Goal: Information Seeking & Learning: Find contact information

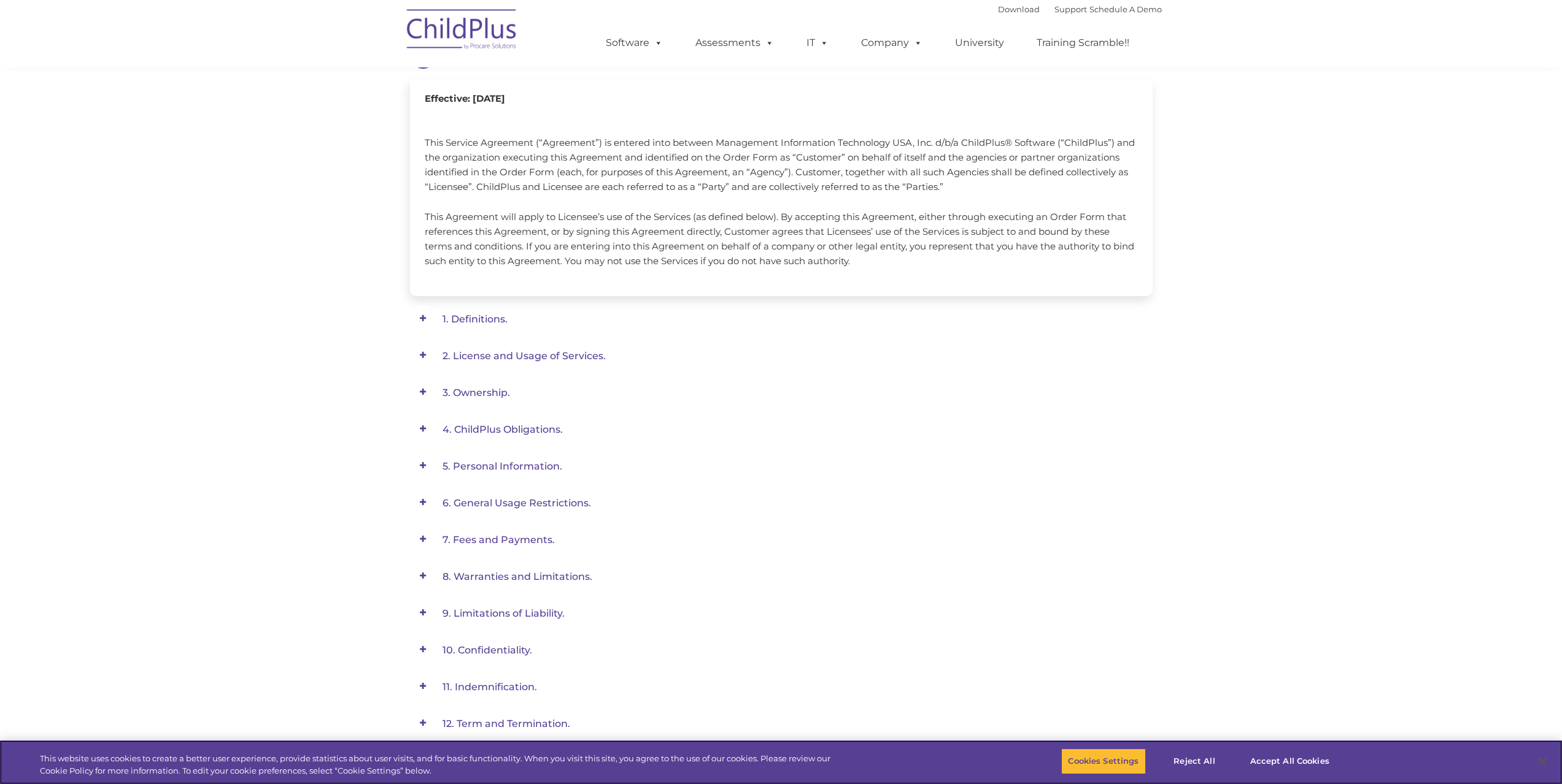
scroll to position [230, 0]
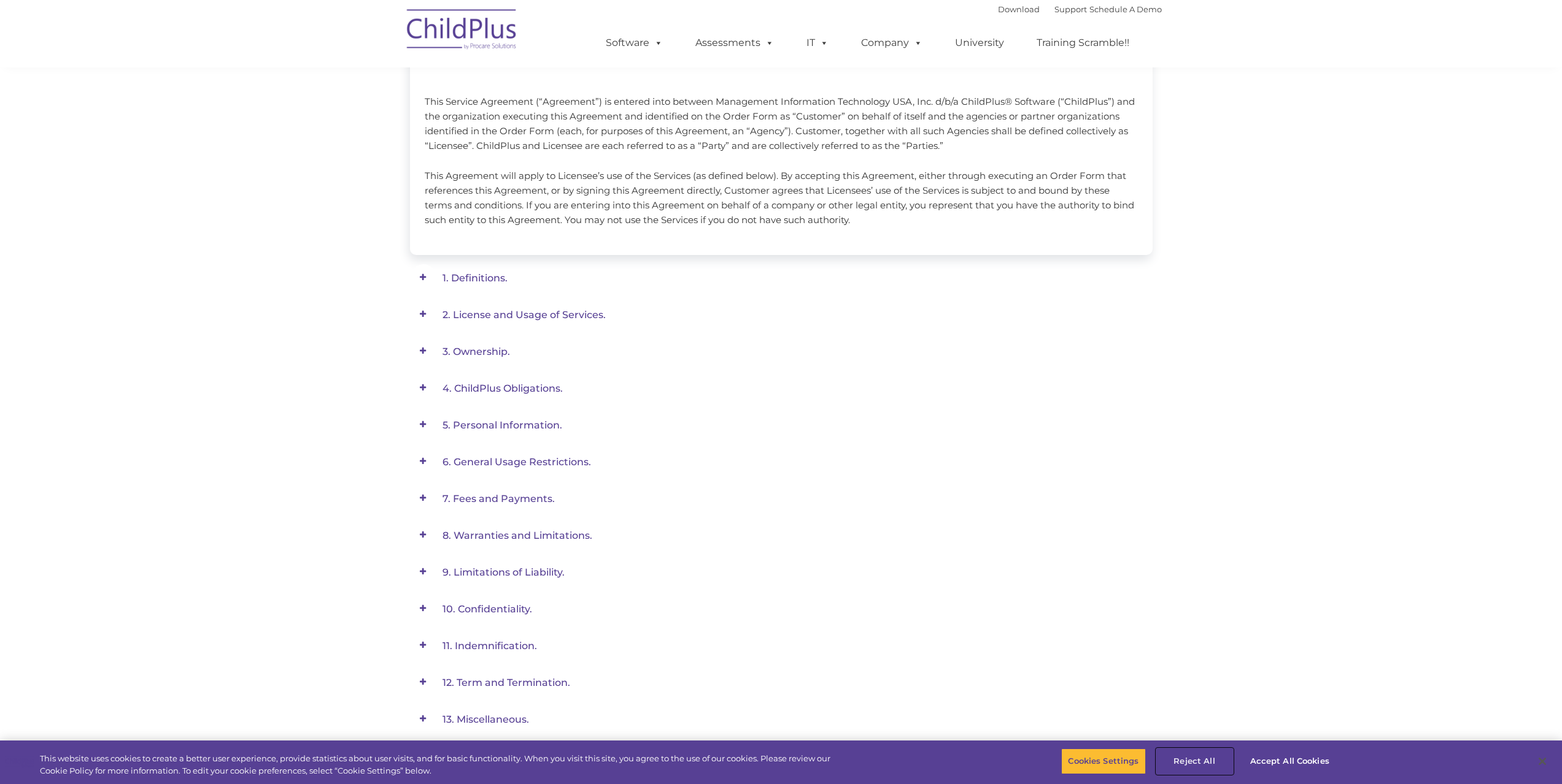
click at [1183, 760] on button "Reject All" at bounding box center [1194, 762] width 77 height 25
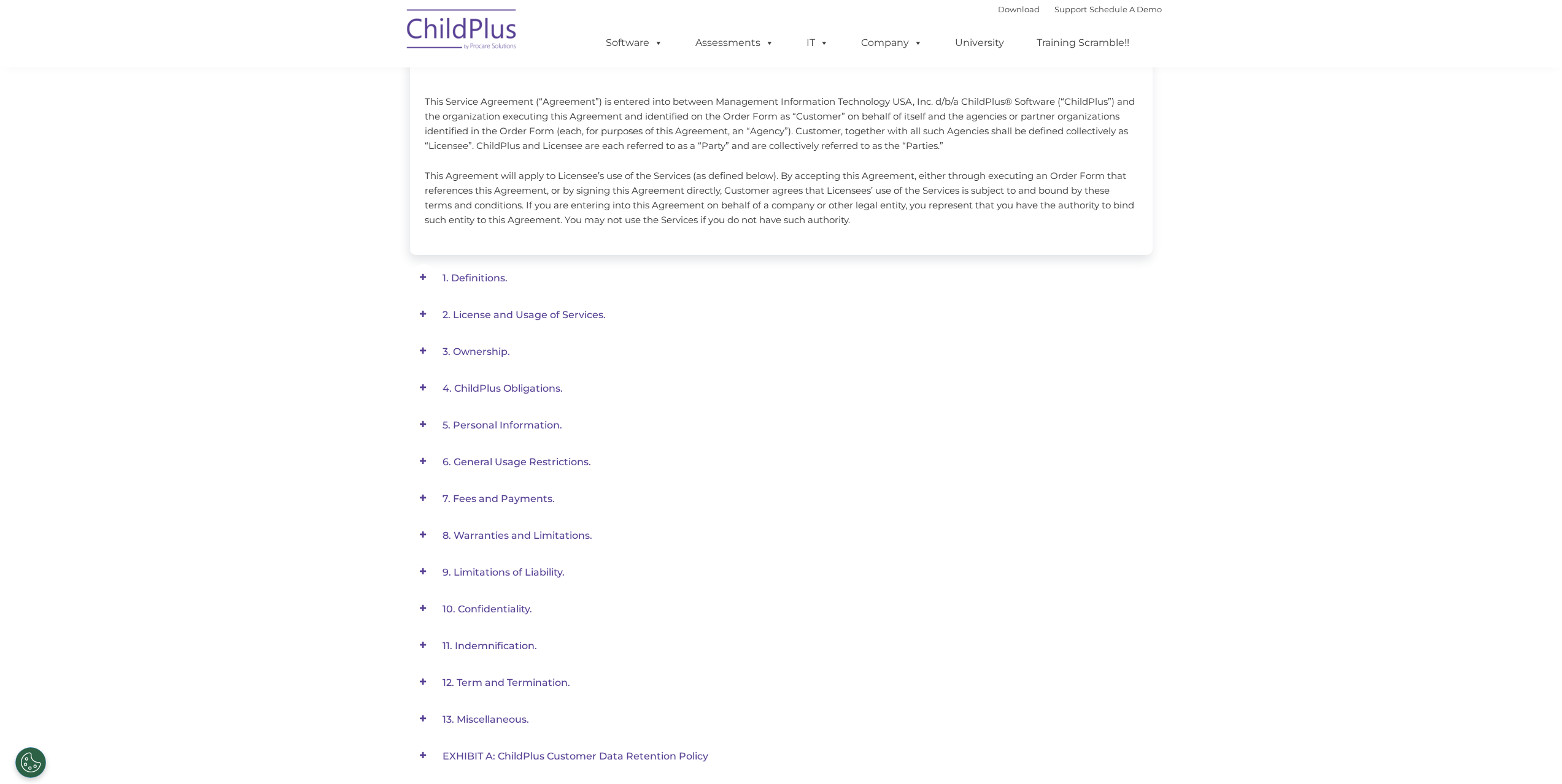
click at [0, 0] on span at bounding box center [0, 0] width 0 height 0
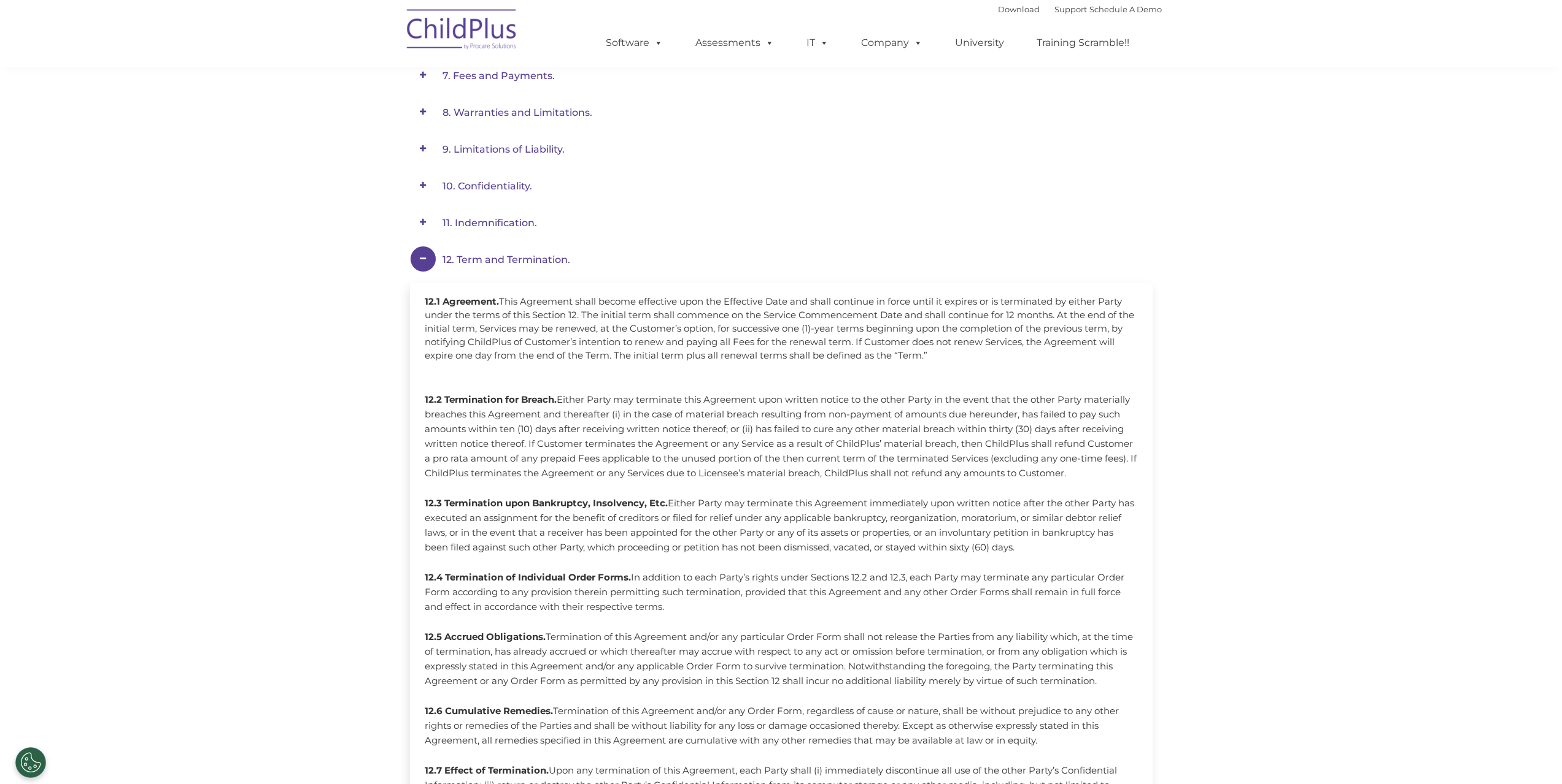
scroll to position [414, 0]
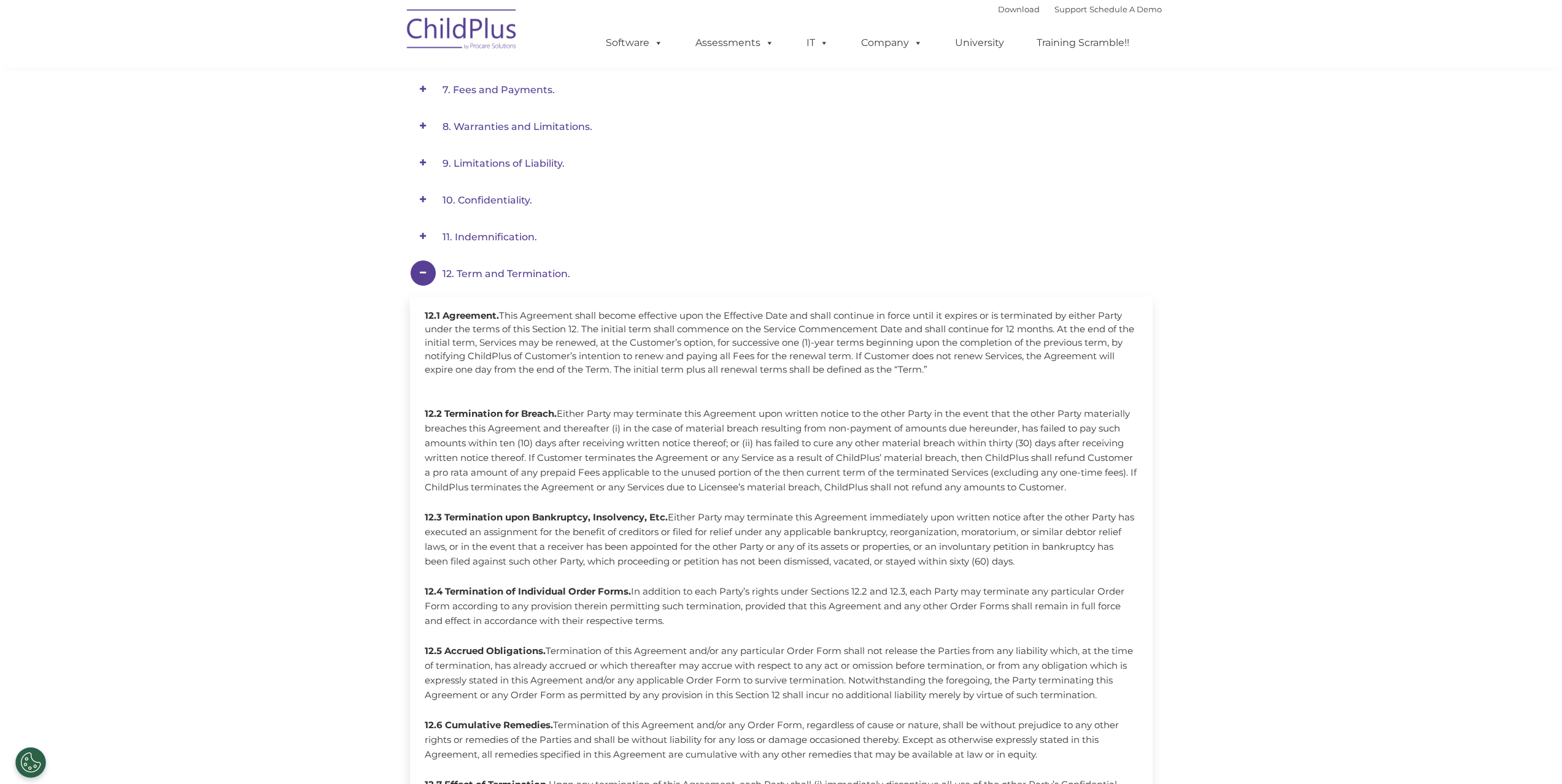
click at [421, 270] on span at bounding box center [422, 273] width 26 height 26
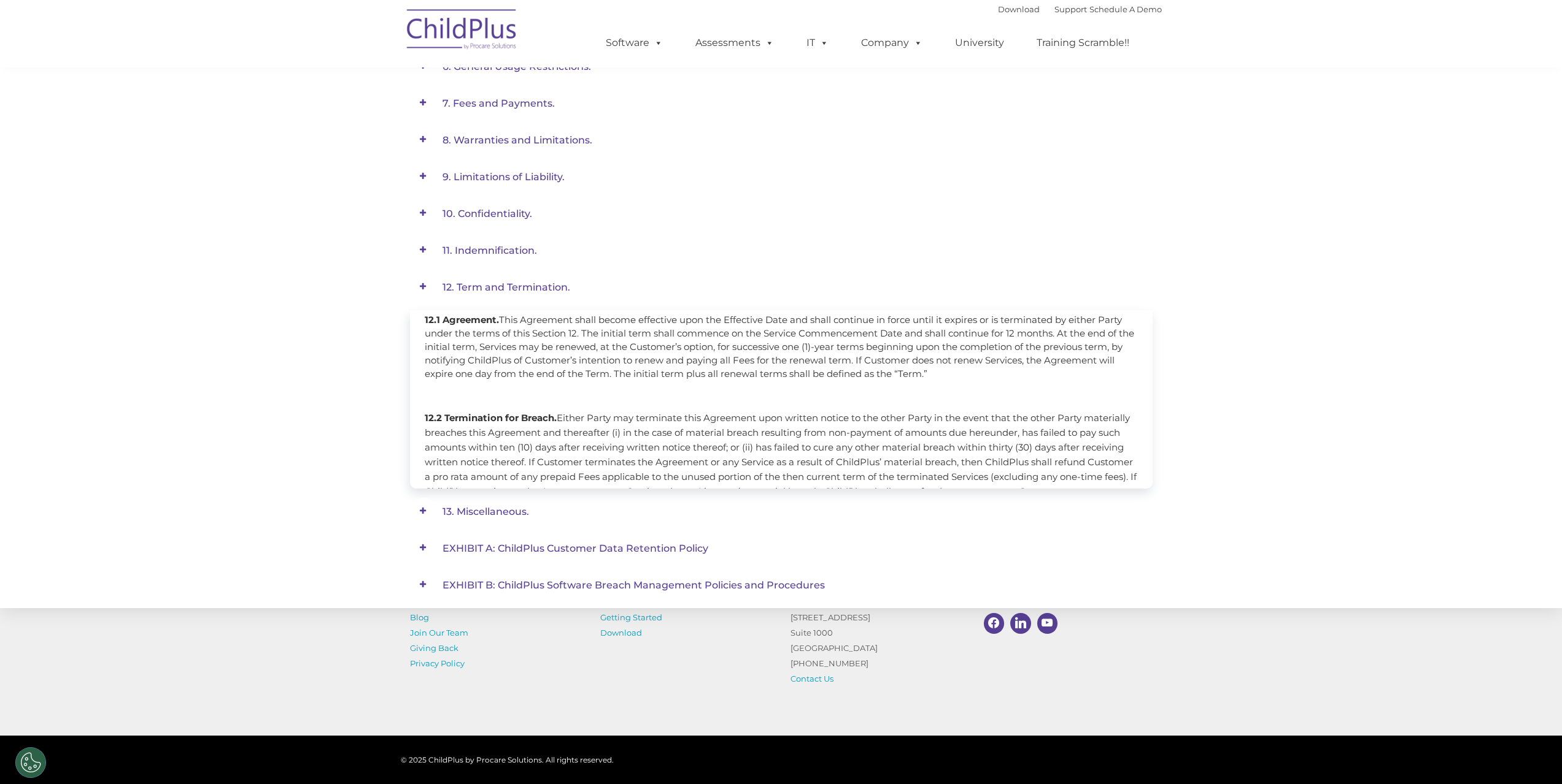
scroll to position [298, 0]
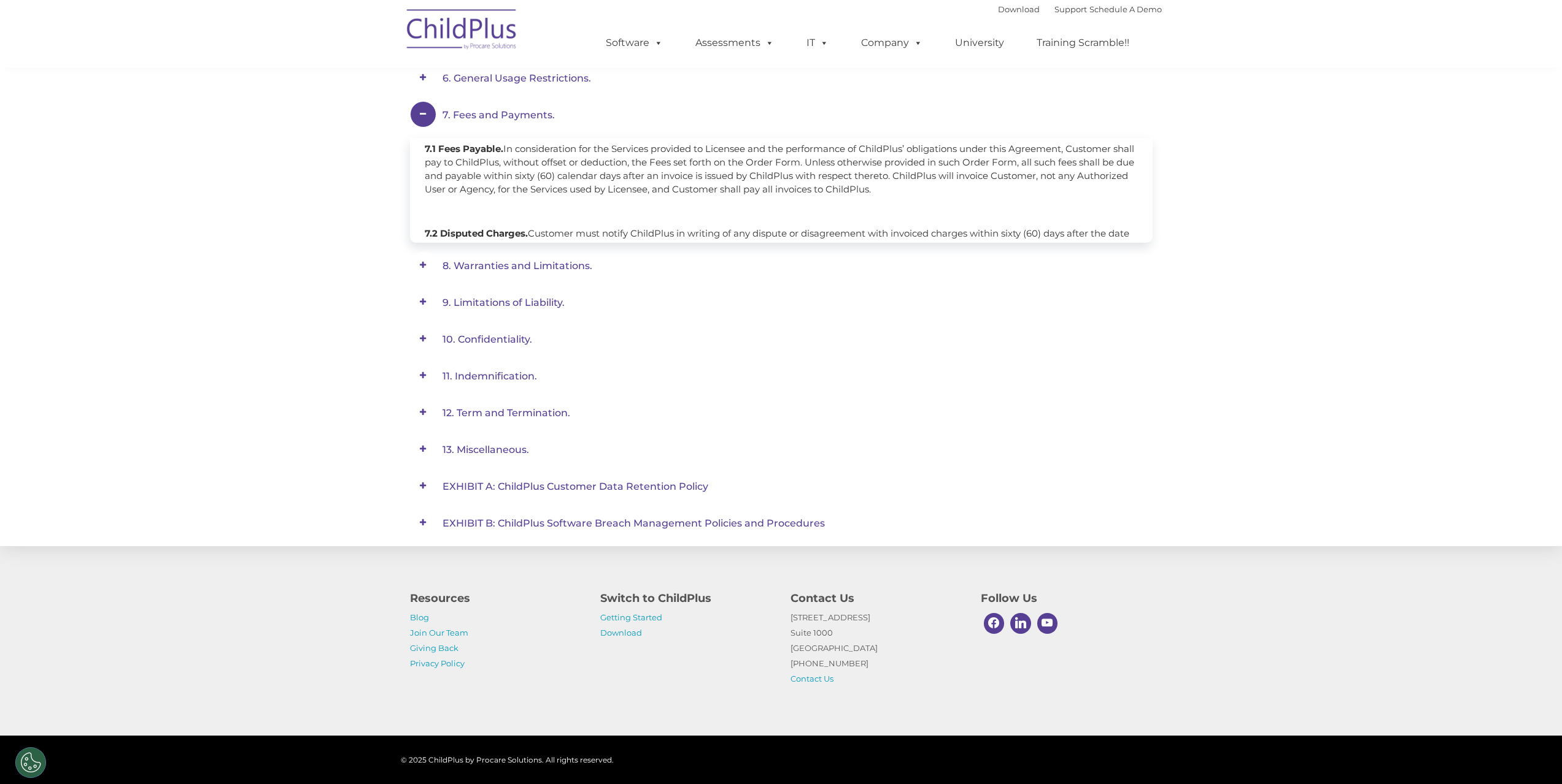
scroll to position [414, 0]
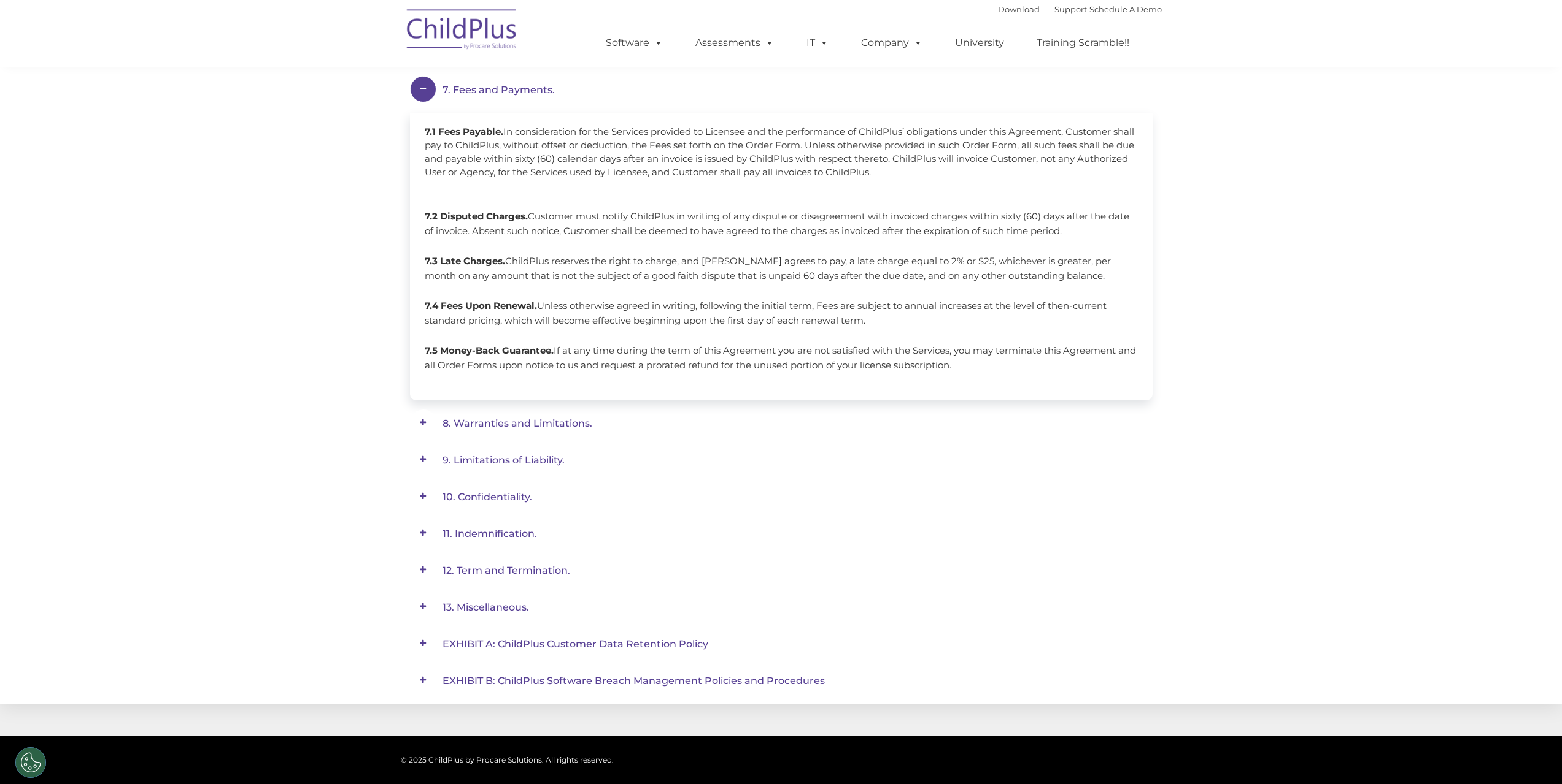
click at [421, 89] on span at bounding box center [422, 89] width 26 height 26
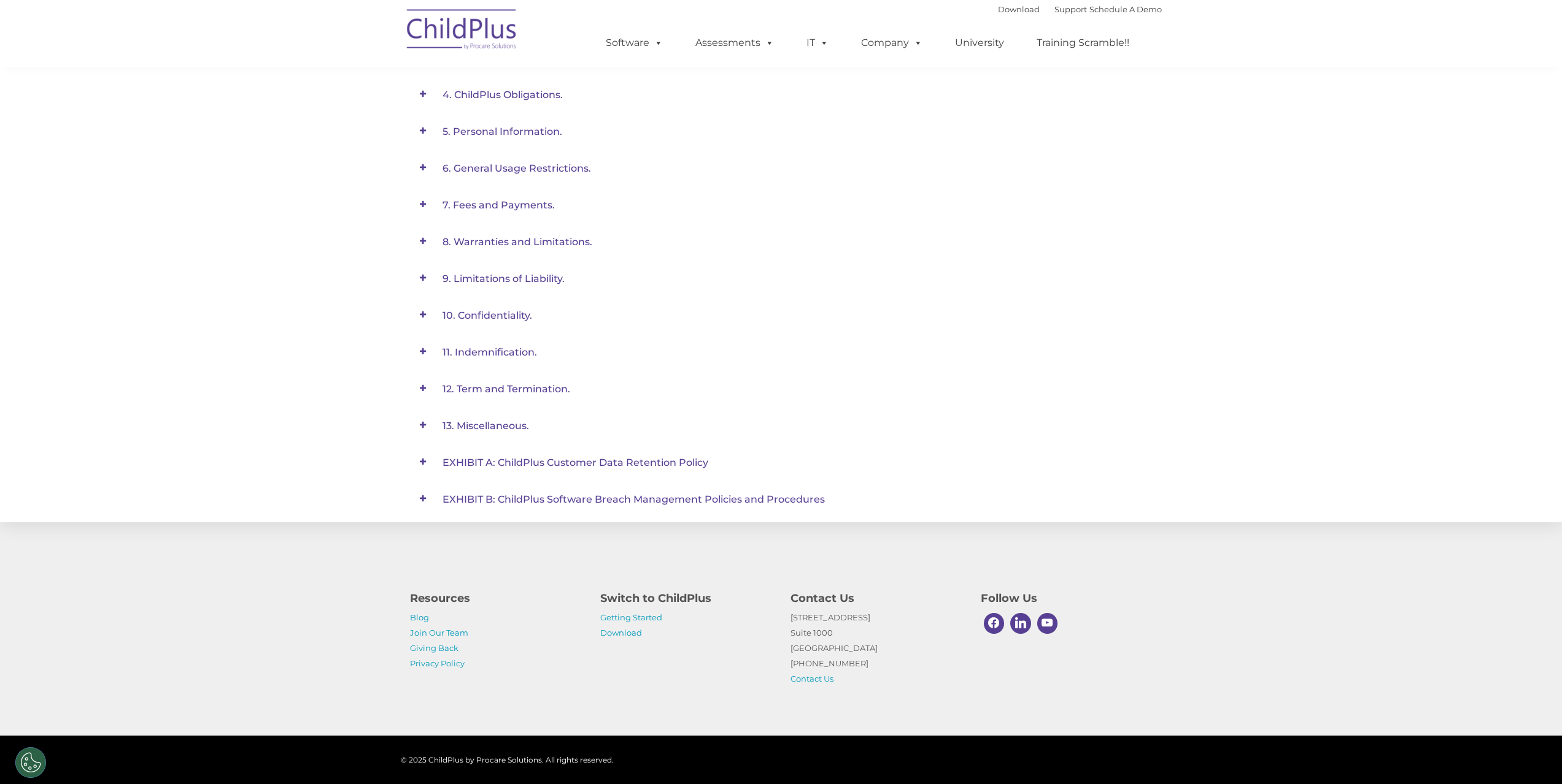
scroll to position [298, 0]
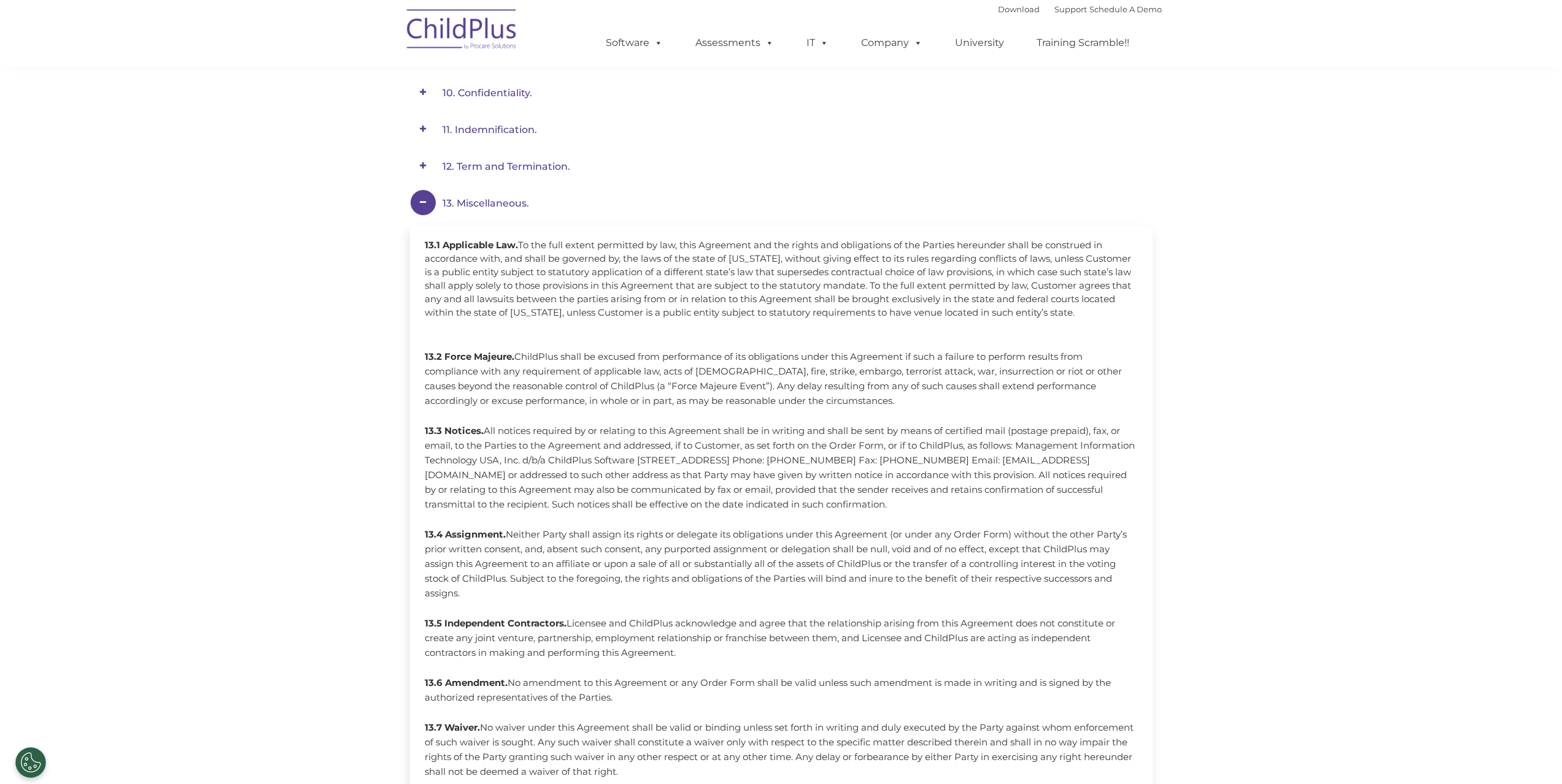
scroll to position [517, 0]
click at [424, 204] on span at bounding box center [422, 207] width 26 height 26
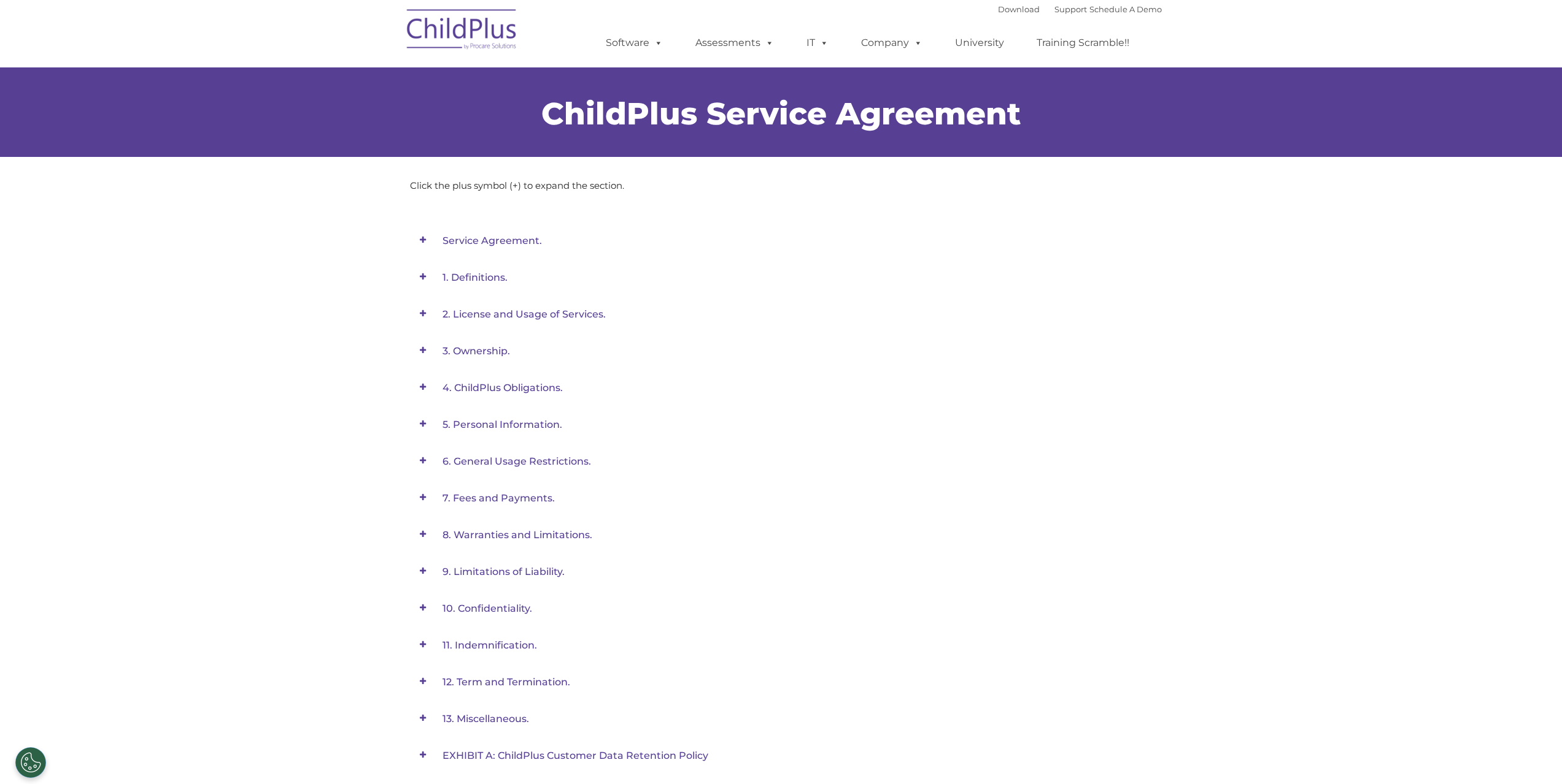
scroll to position [0, 0]
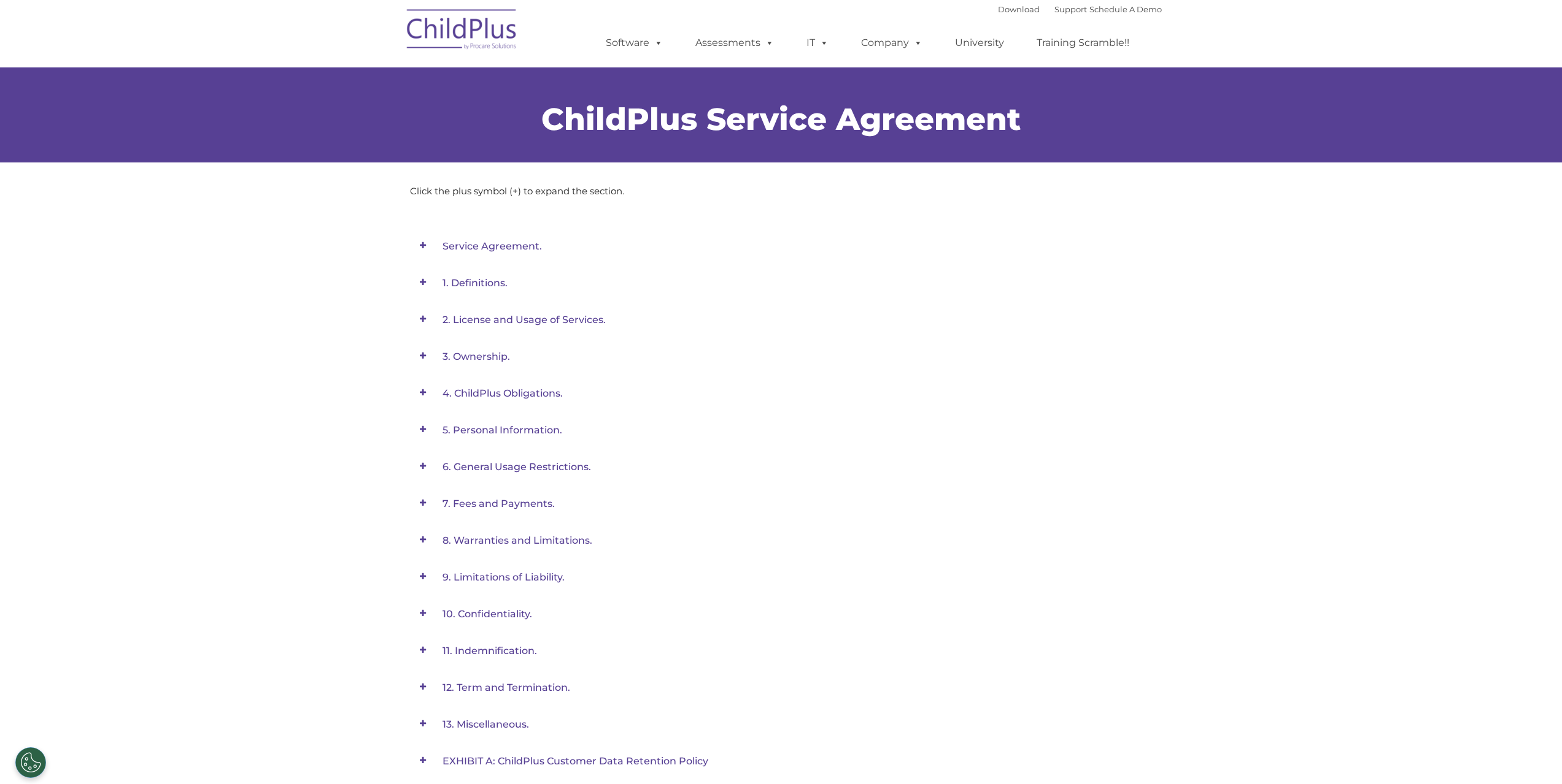
click at [423, 246] on span at bounding box center [422, 245] width 26 height 26
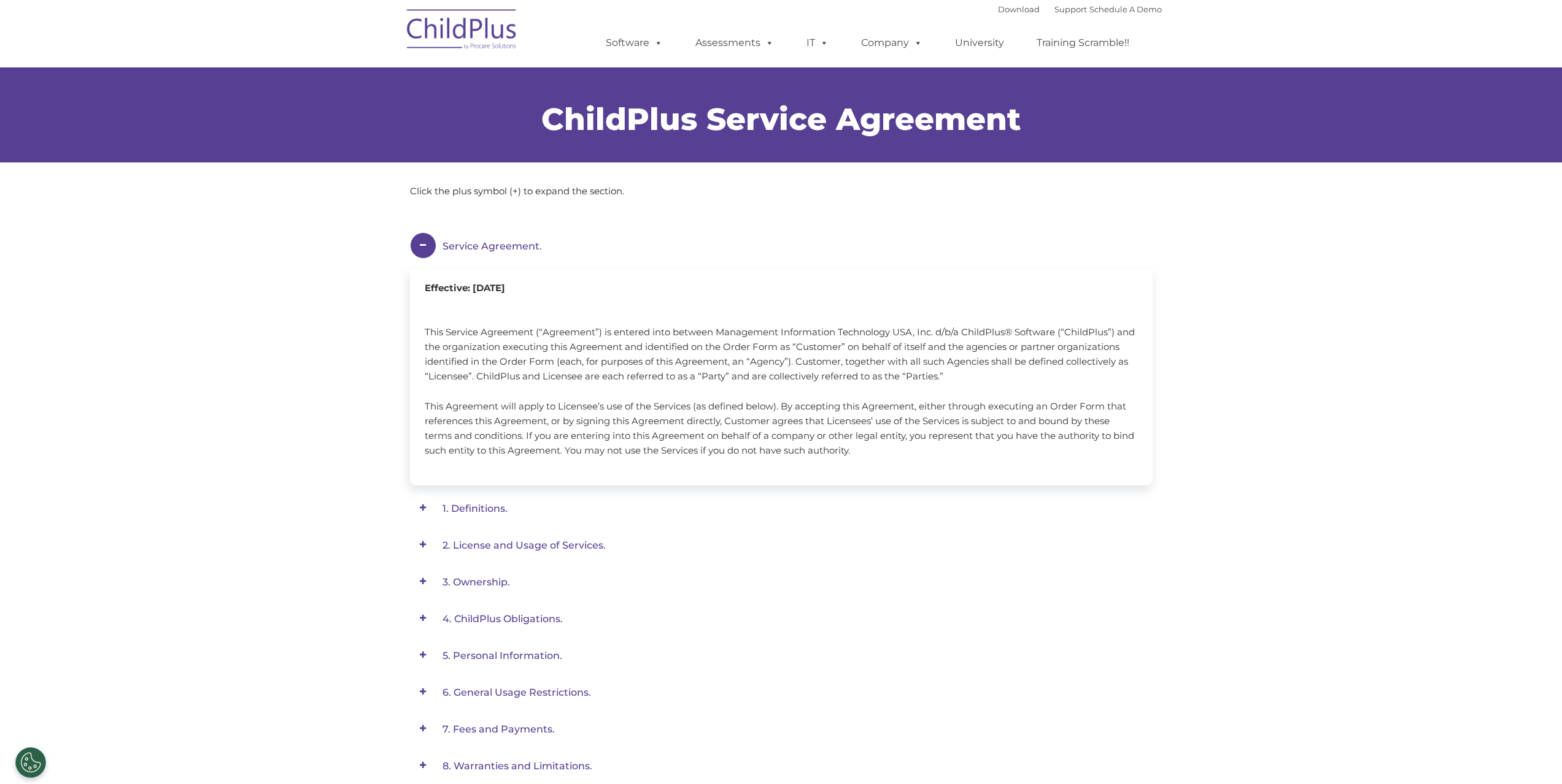
click at [0, 0] on span at bounding box center [0, 0] width 0 height 0
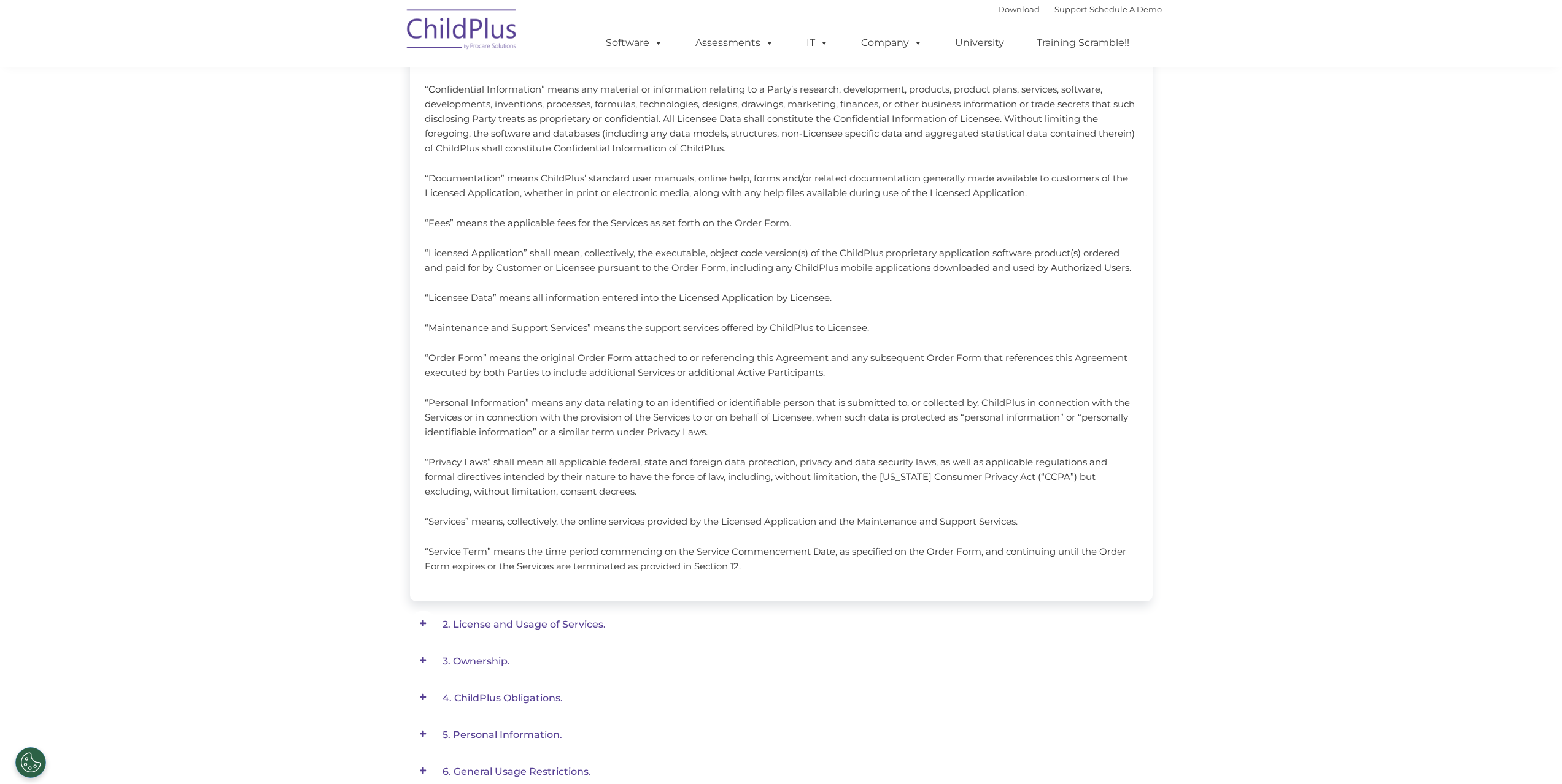
scroll to position [529, 0]
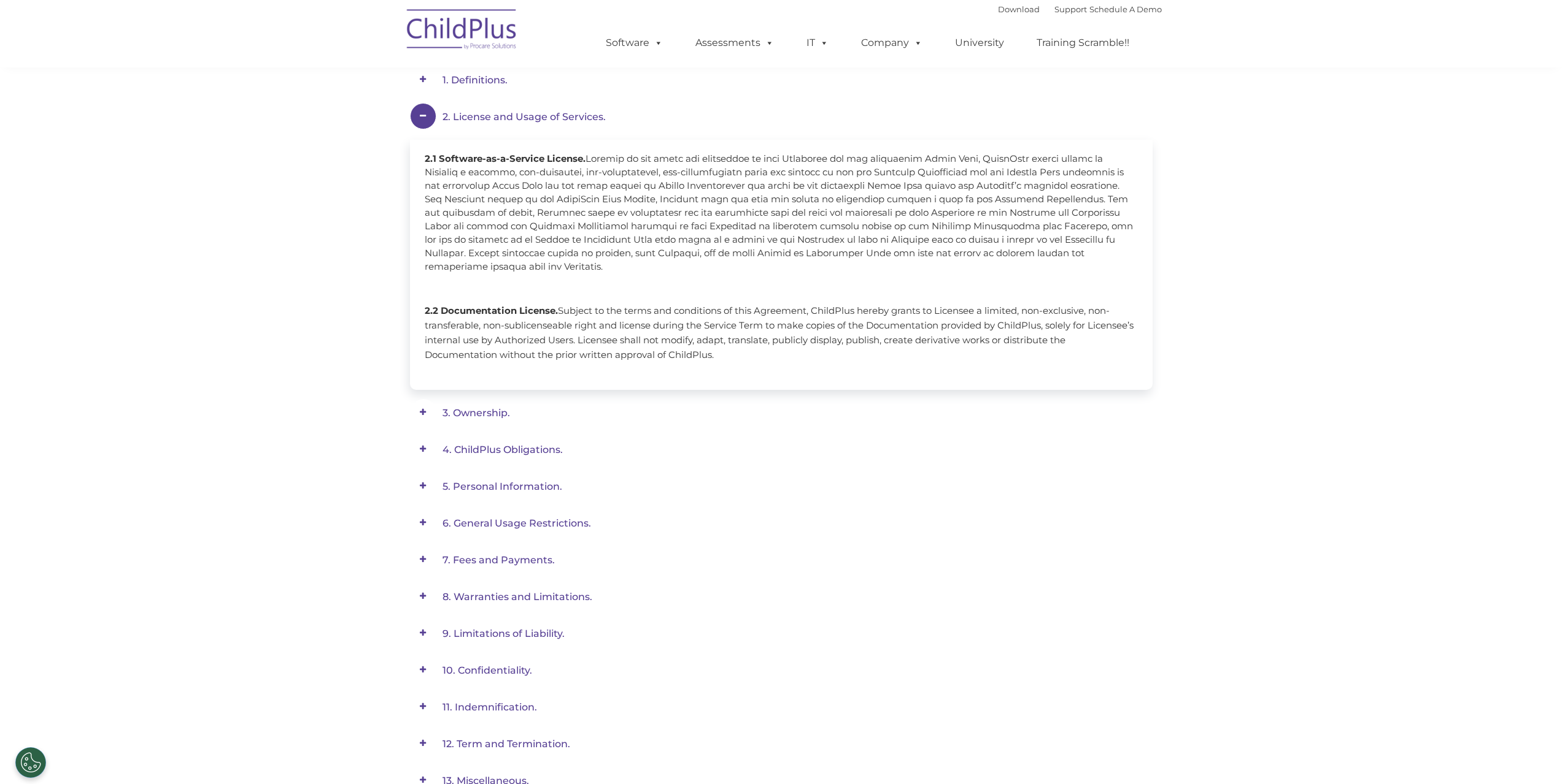
scroll to position [207, 0]
click at [421, 52] on span at bounding box center [422, 38] width 26 height 26
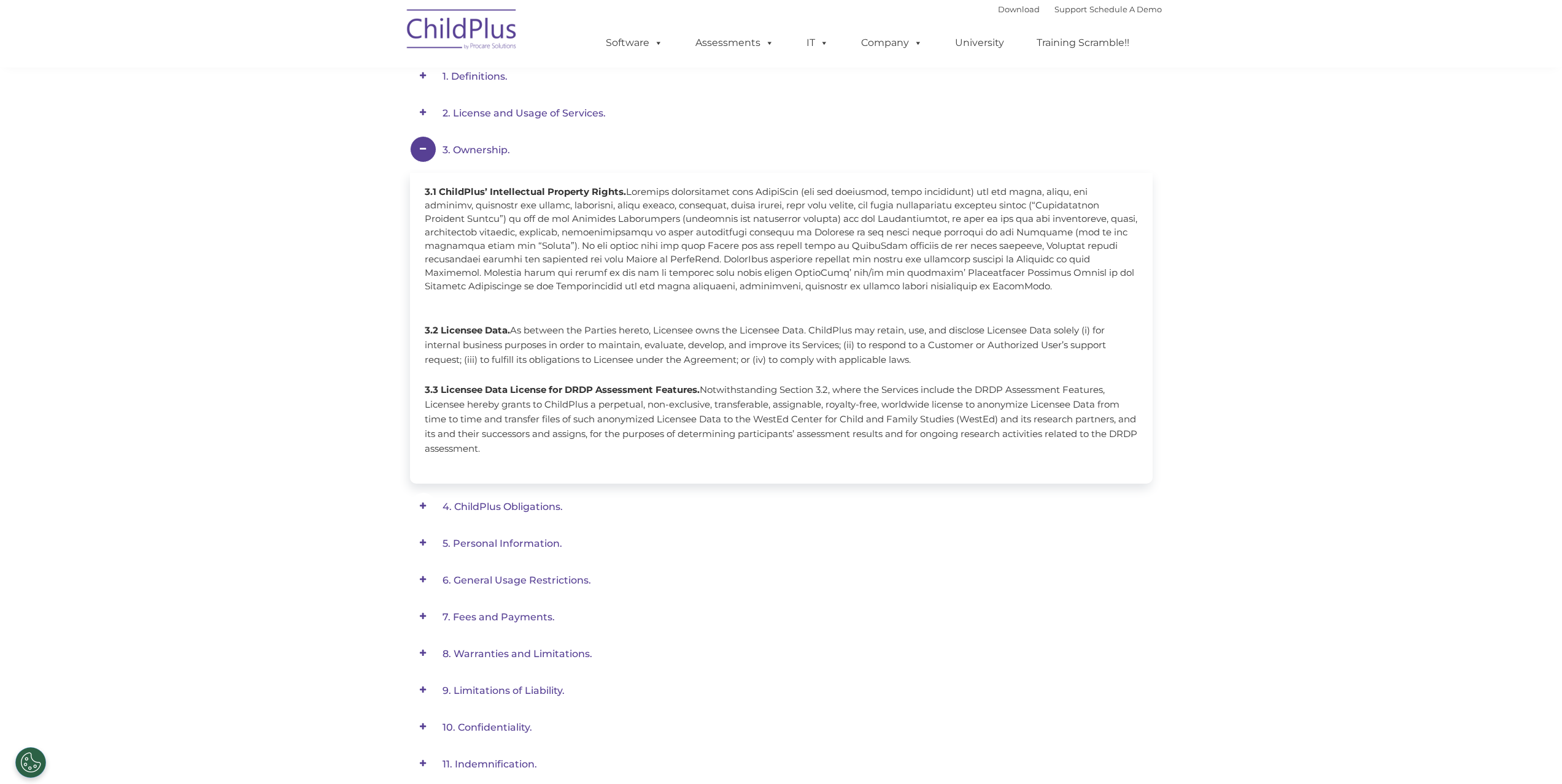
click at [422, 52] on span at bounding box center [422, 38] width 26 height 26
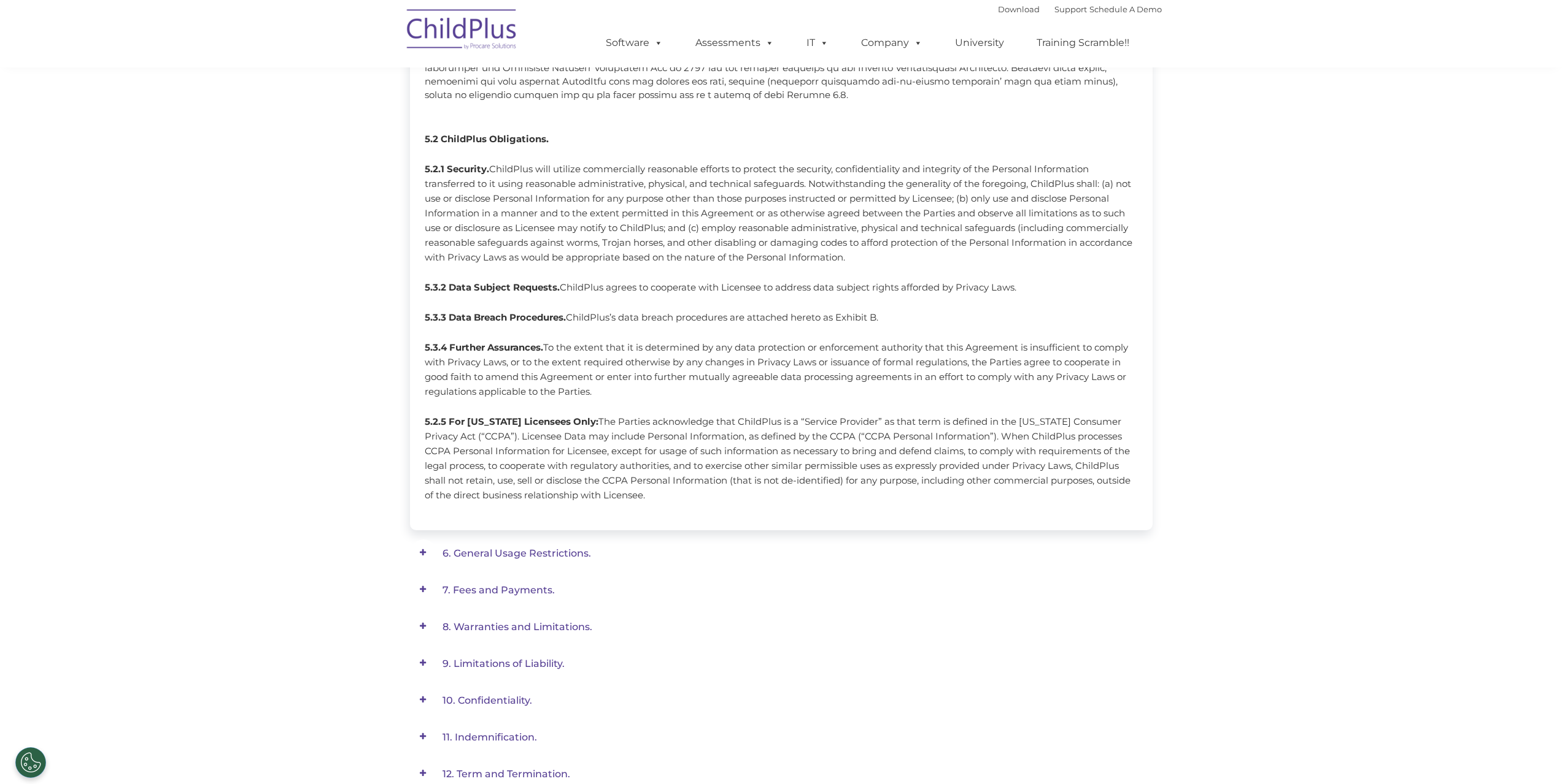
scroll to position [515, 0]
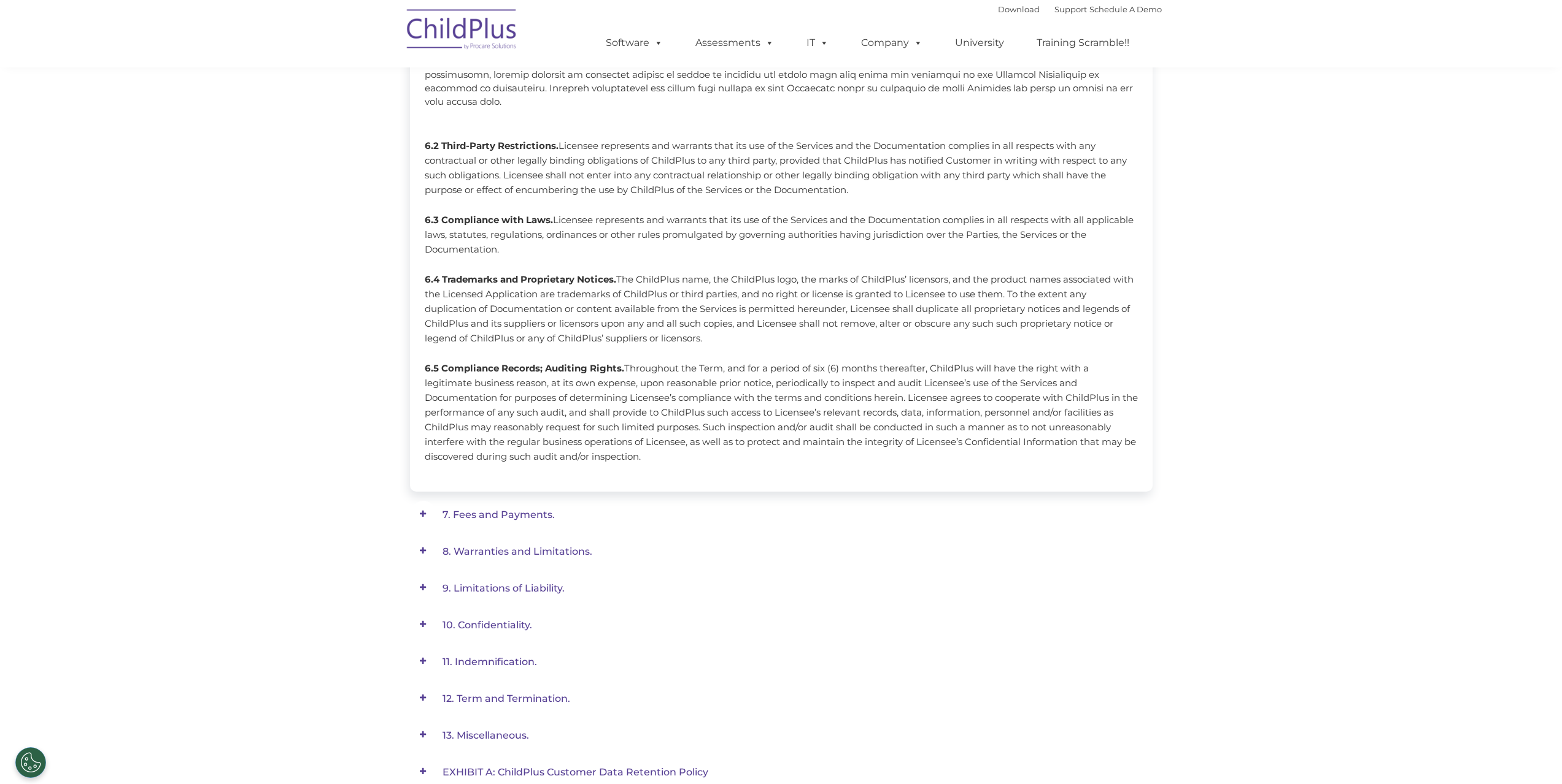
scroll to position [455, 0]
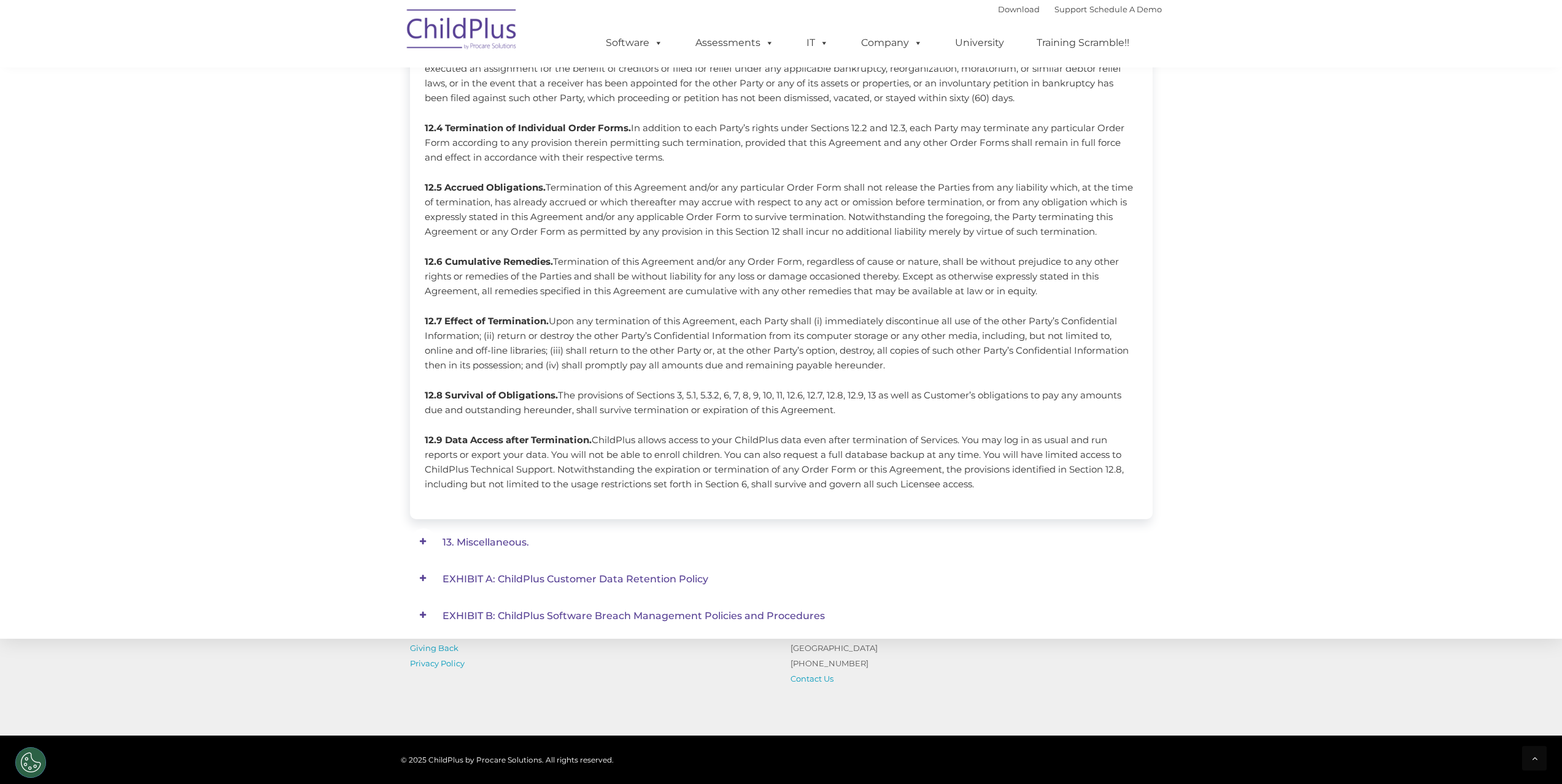
scroll to position [895, 0]
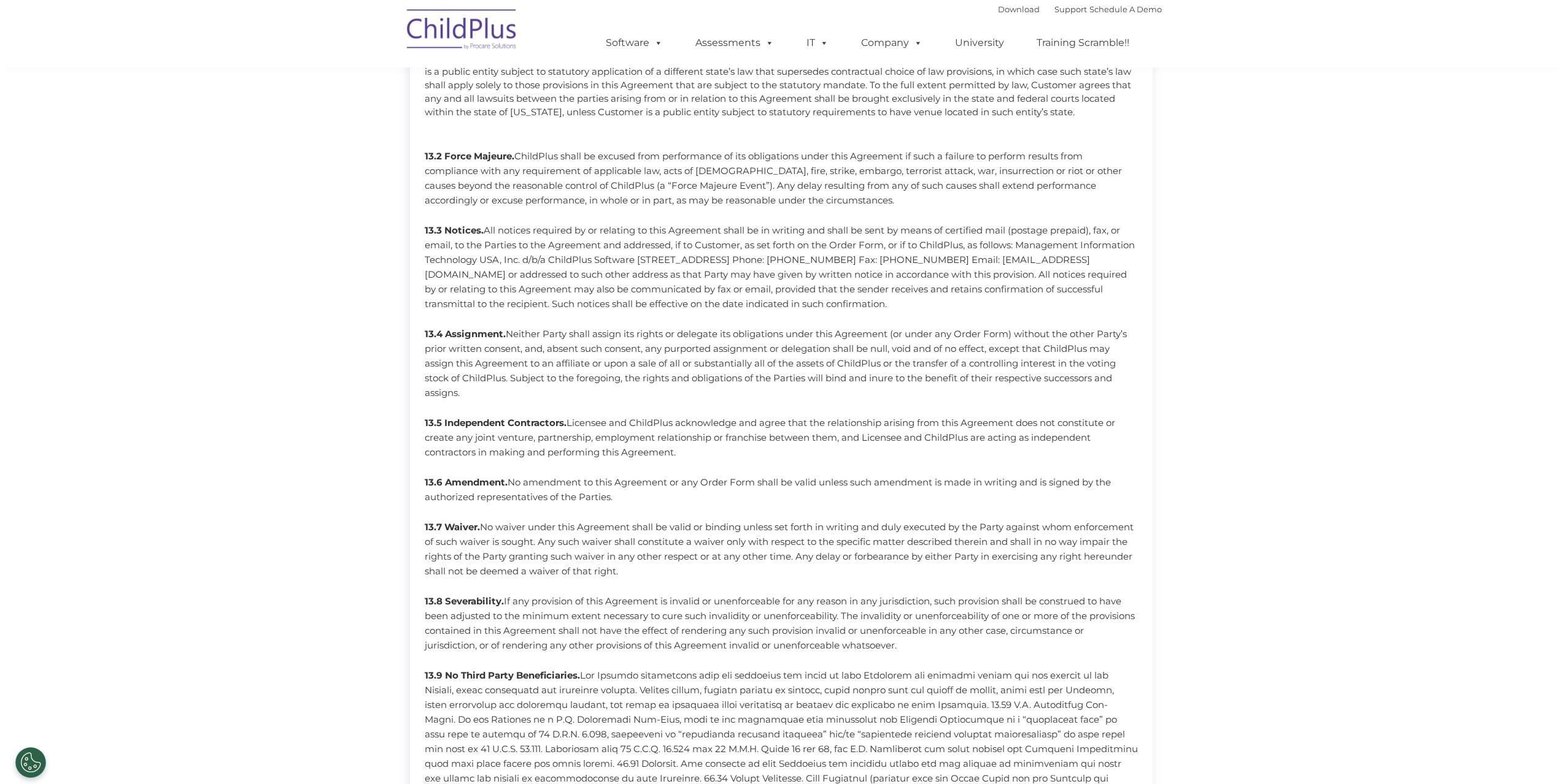
scroll to position [757, 0]
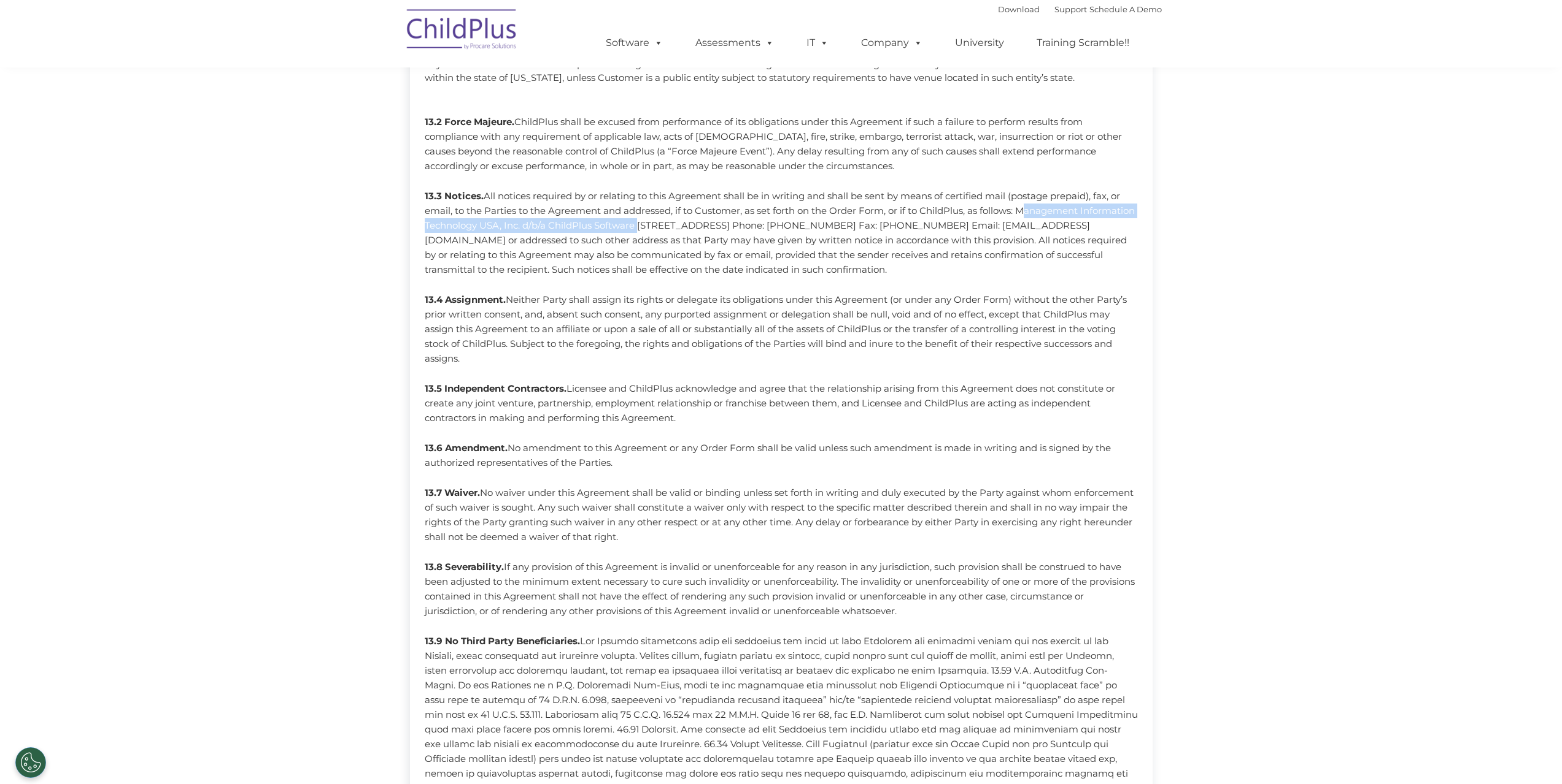
drag, startPoint x: 1021, startPoint y: 210, endPoint x: 695, endPoint y: 221, distance: 326.2
click at [695, 221] on p "13.3 Notices. All notices required by or relating to this Agreement shall be in…" at bounding box center [781, 233] width 713 height 89
copy p "Management Information Technology USA, Inc. d/b/a ChildPlus Software"
click at [943, 337] on p "13.4 Assignment. Neither Party shall assign its rights or delegate its obligati…" at bounding box center [781, 329] width 713 height 73
drag, startPoint x: 696, startPoint y: 223, endPoint x: 871, endPoint y: 225, distance: 175.0
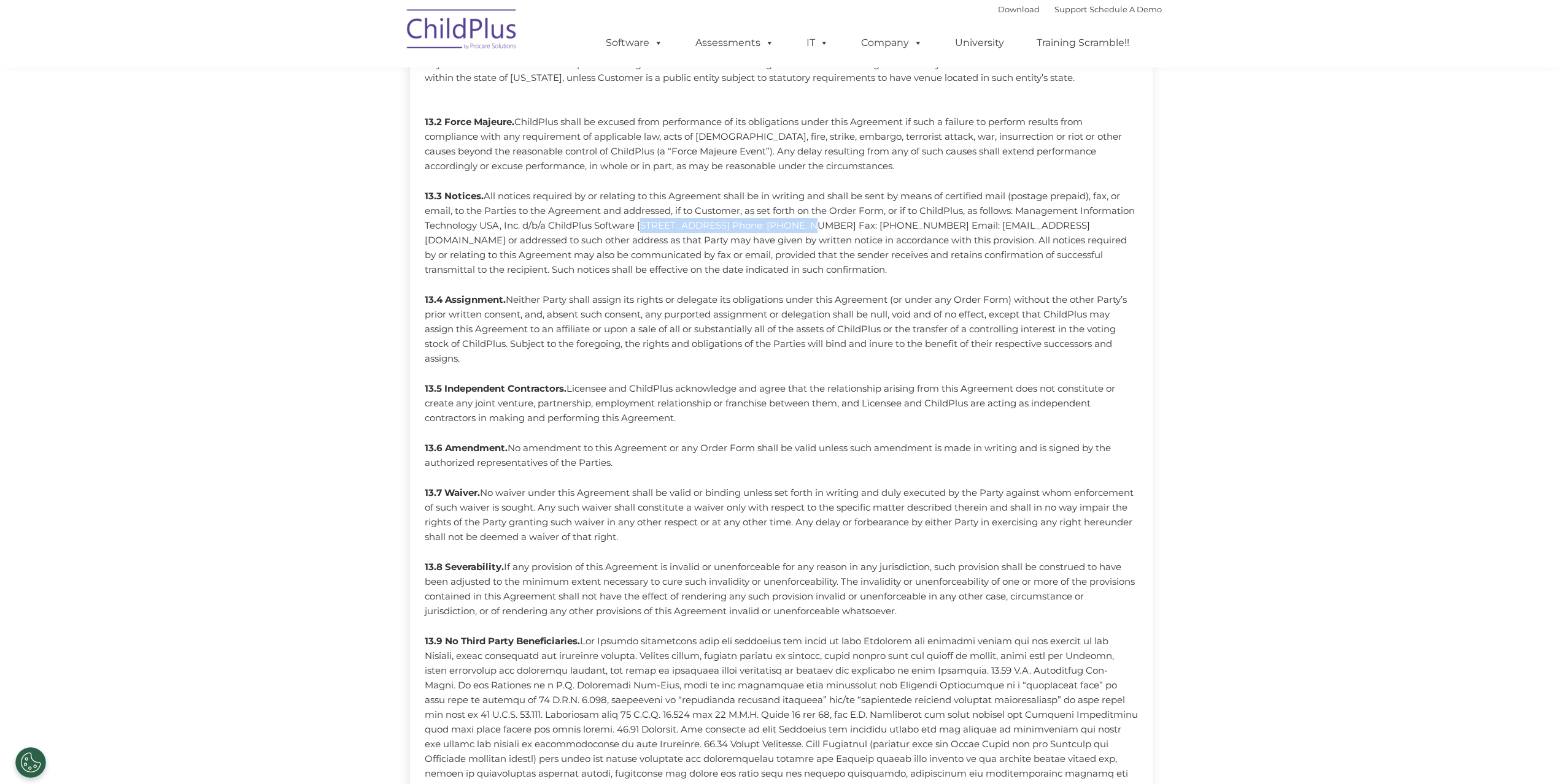
click at [871, 225] on p "13.3 Notices. All notices required by or relating to this Agreement shall be in…" at bounding box center [781, 233] width 713 height 89
copy p "[STREET_ADDRESS]"
click at [889, 224] on p "13.3 Notices. All notices required by or relating to this Agreement shall be in…" at bounding box center [781, 233] width 713 height 89
drag, startPoint x: 881, startPoint y: 225, endPoint x: 955, endPoint y: 226, distance: 74.0
click at [955, 226] on p "13.3 Notices. All notices required by or relating to this Agreement shall be in…" at bounding box center [781, 233] width 713 height 89
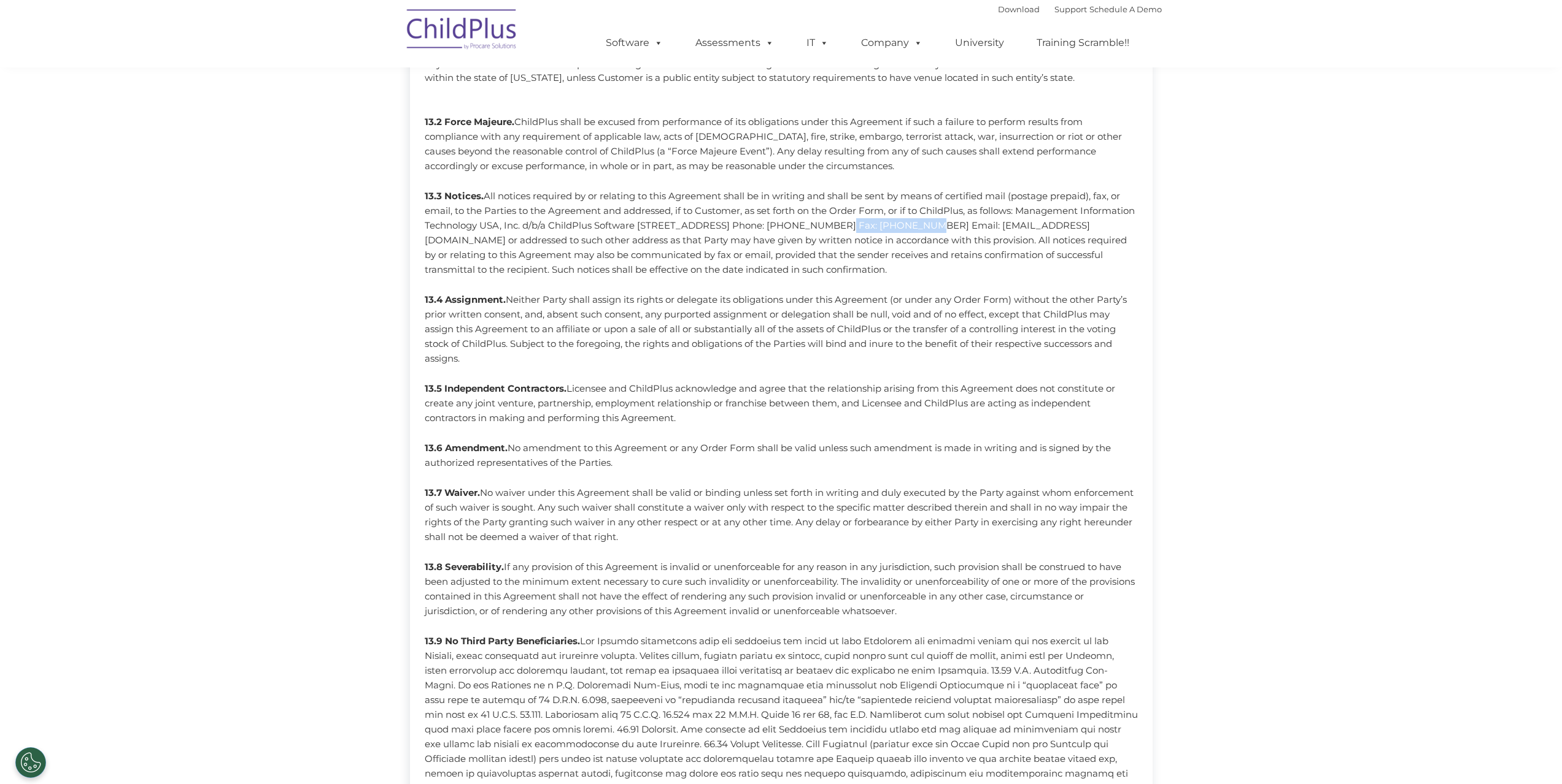
copy p "[GEOGRAPHIC_DATA]"
drag, startPoint x: 479, startPoint y: 241, endPoint x: 575, endPoint y: 239, distance: 96.0
click at [575, 239] on p "13.3 Notices. All notices required by or relating to this Agreement shall be in…" at bounding box center [781, 233] width 713 height 89
copy p "[EMAIL_ADDRESS][DOMAIN_NAME]"
drag, startPoint x: 1236, startPoint y: 149, endPoint x: 1377, endPoint y: 282, distance: 193.8
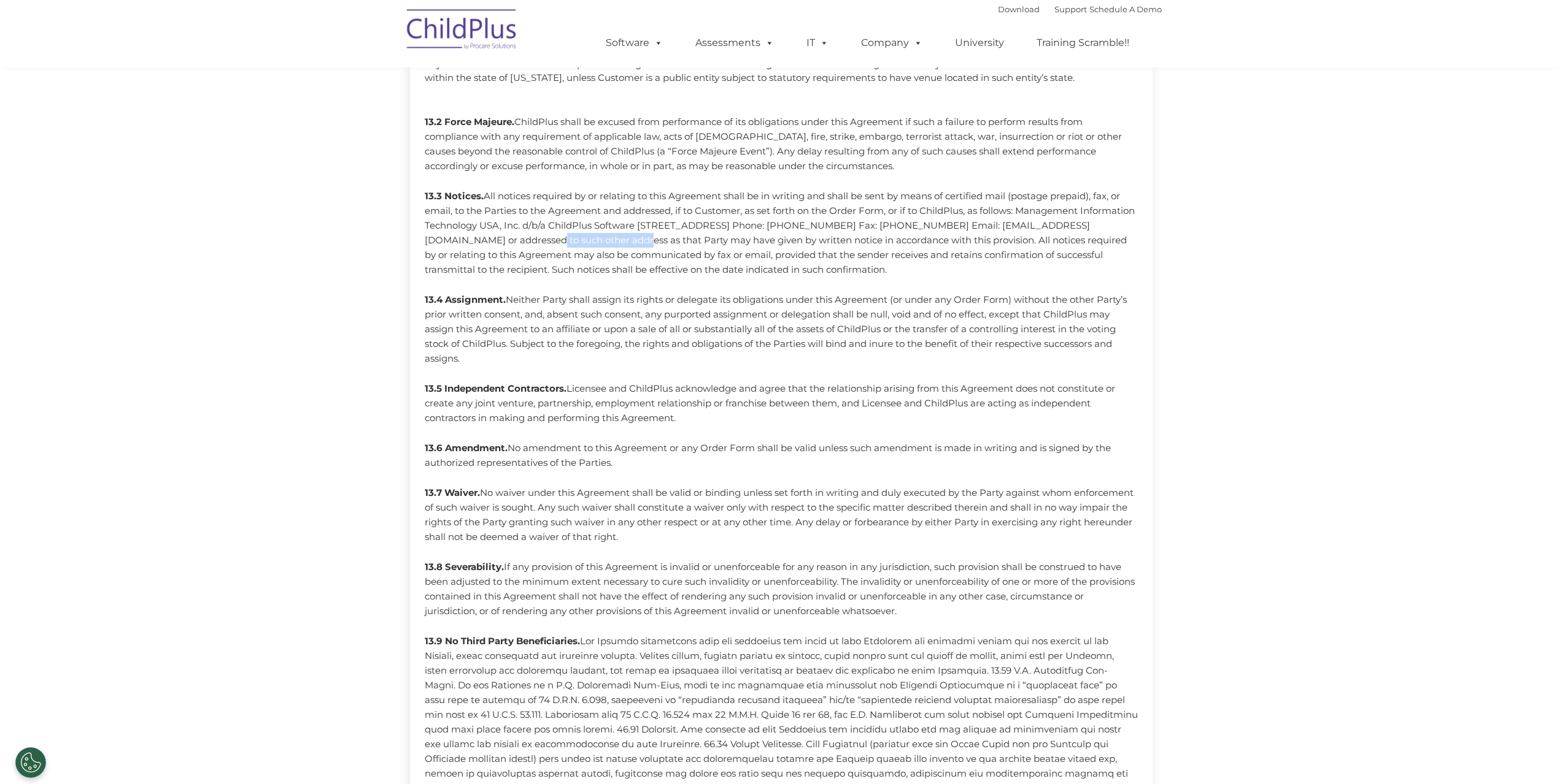
click at [1236, 149] on div "Service Agreement. Effective: [DATE] This Service Agreement (“Agreement”) is en…" at bounding box center [781, 182] width 1562 height 1475
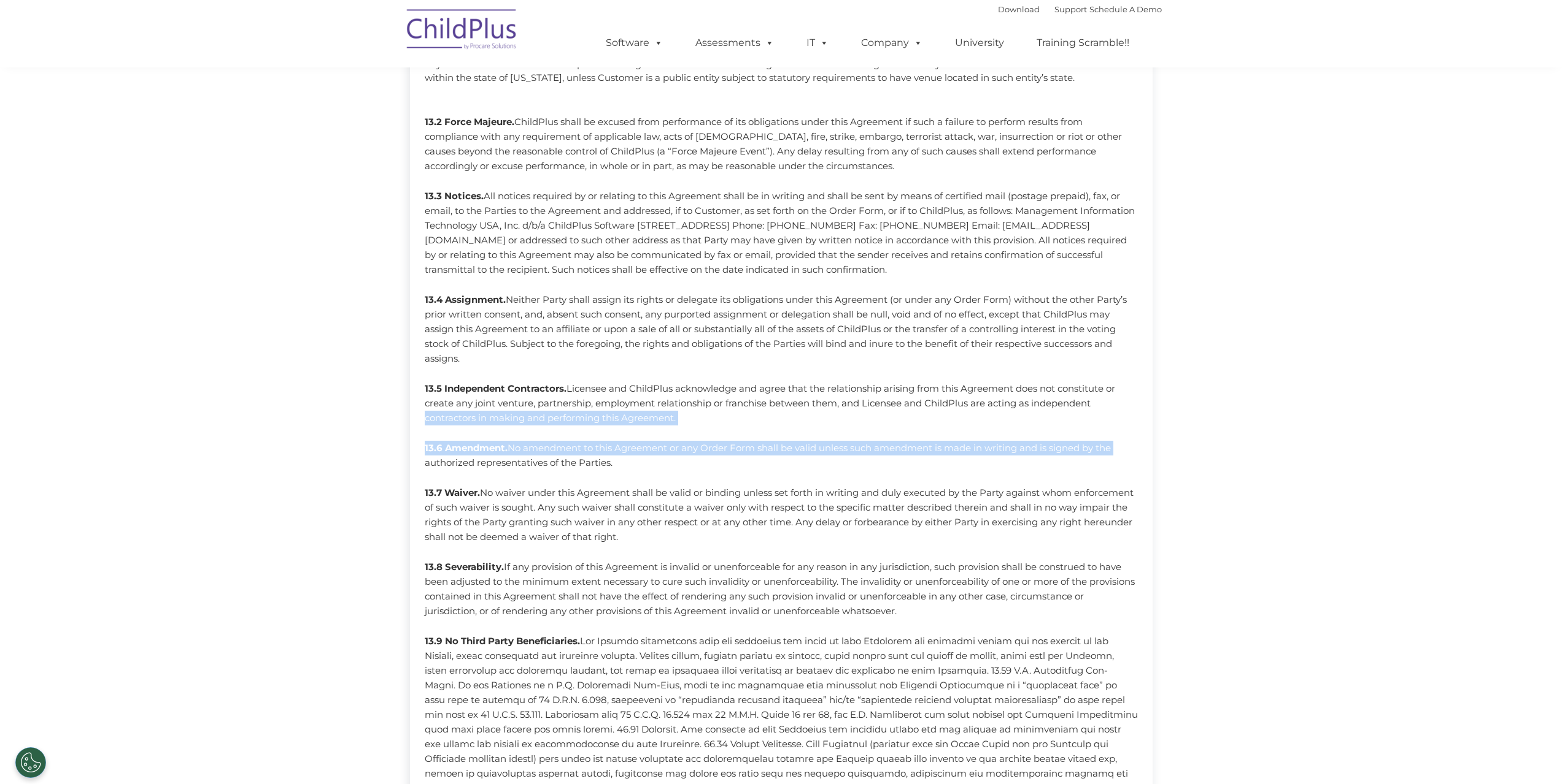
drag, startPoint x: 1559, startPoint y: 398, endPoint x: 1571, endPoint y: 424, distance: 28.6
click at [1561, 424] on html "Download Support | Schedule A Demo  MENU MENU Software ChildPlus: The original…" at bounding box center [781, 213] width 1562 height 1940
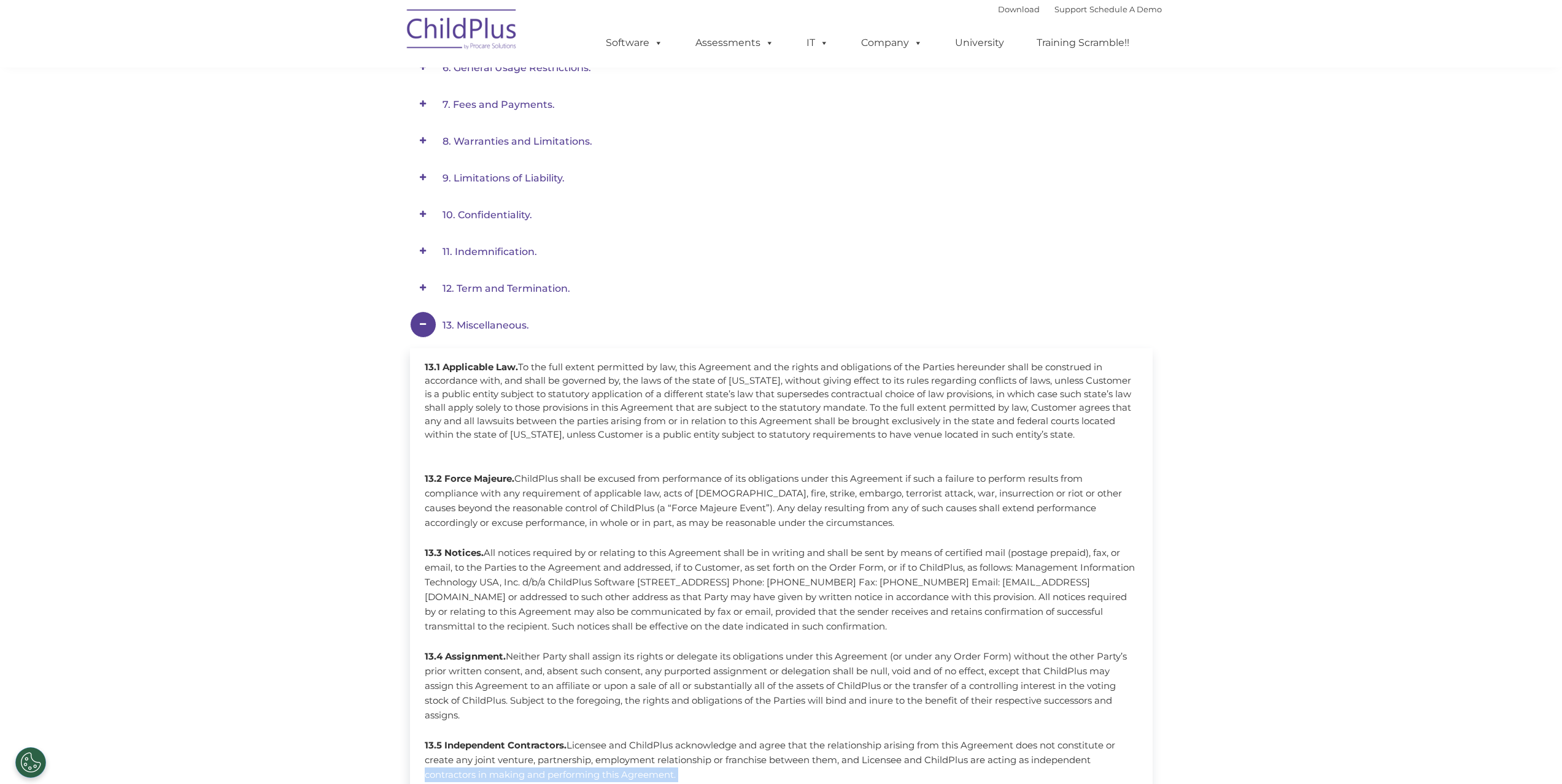
scroll to position [376, 0]
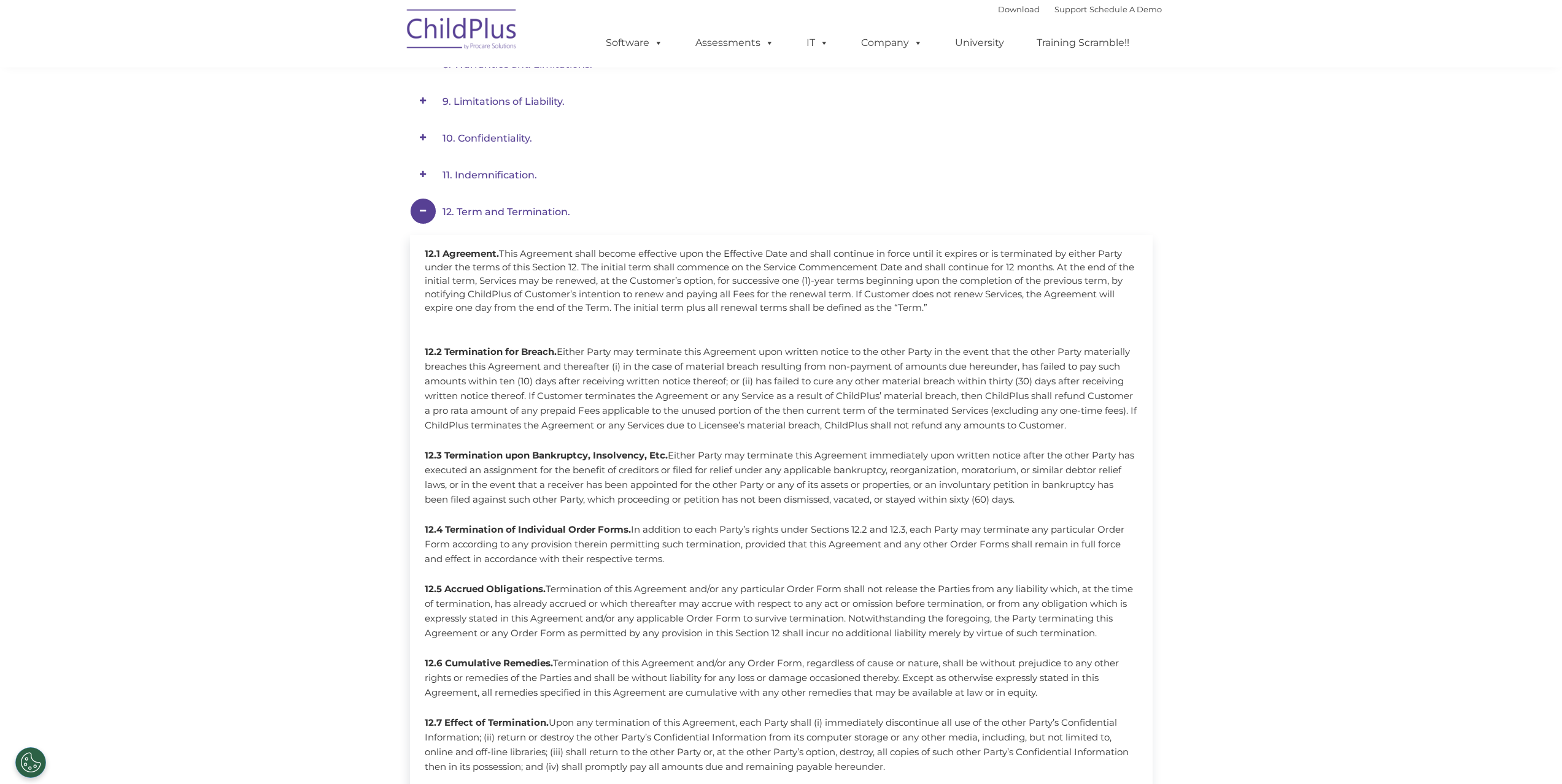
scroll to position [491, 0]
